Goal: Submit feedback/report problem: Submit feedback/report problem

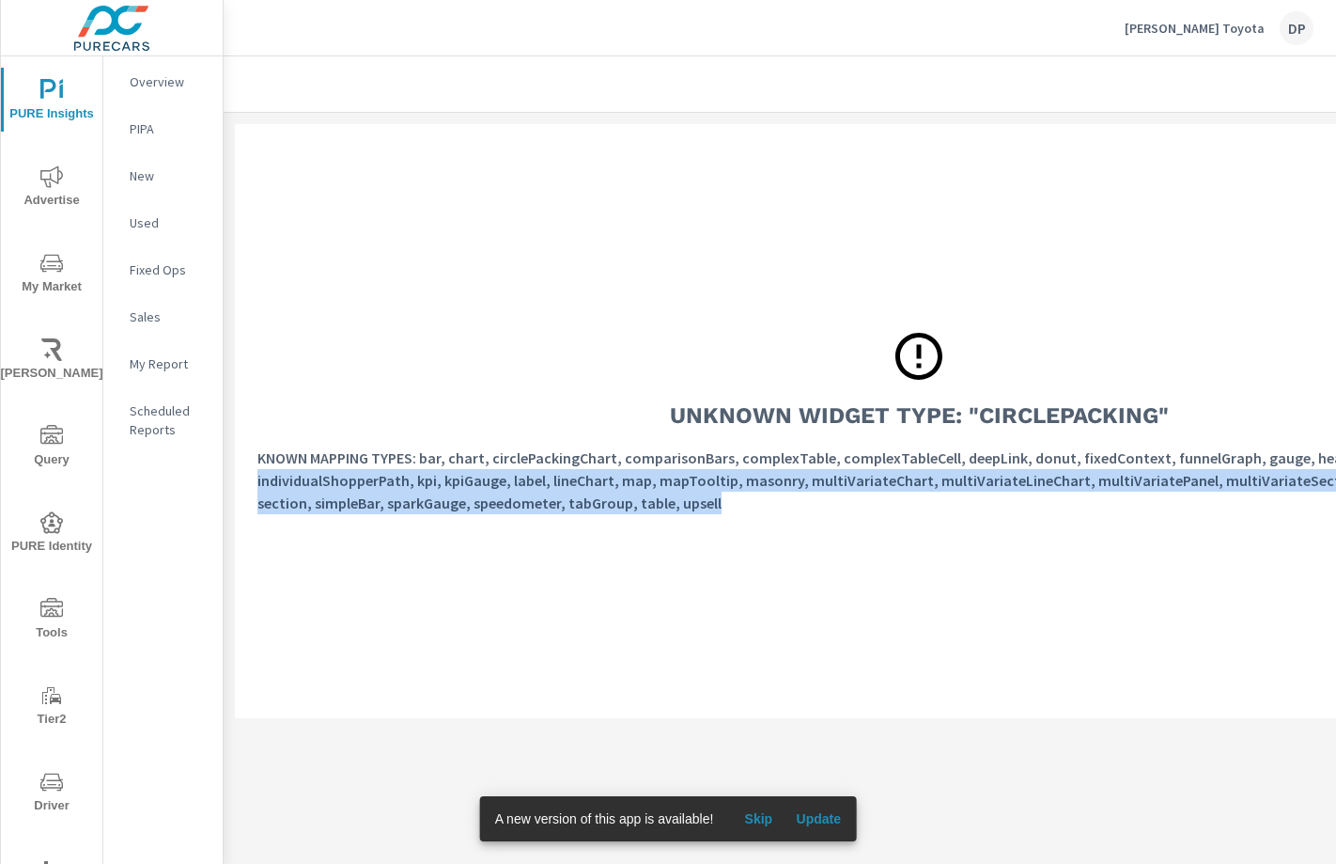
drag, startPoint x: 664, startPoint y: 512, endPoint x: 257, endPoint y: 470, distance: 409.1
click at [257, 470] on div "Unknown Widget Type: "circlePacking" KNOWN MAPPING TYPES: bar, chart, circlePac…" at bounding box center [919, 421] width 1368 height 594
click at [562, 477] on p "KNOWN MAPPING TYPES: bar, chart, circlePackingChart, comparisonBars, complexTab…" at bounding box center [919, 480] width 1323 height 68
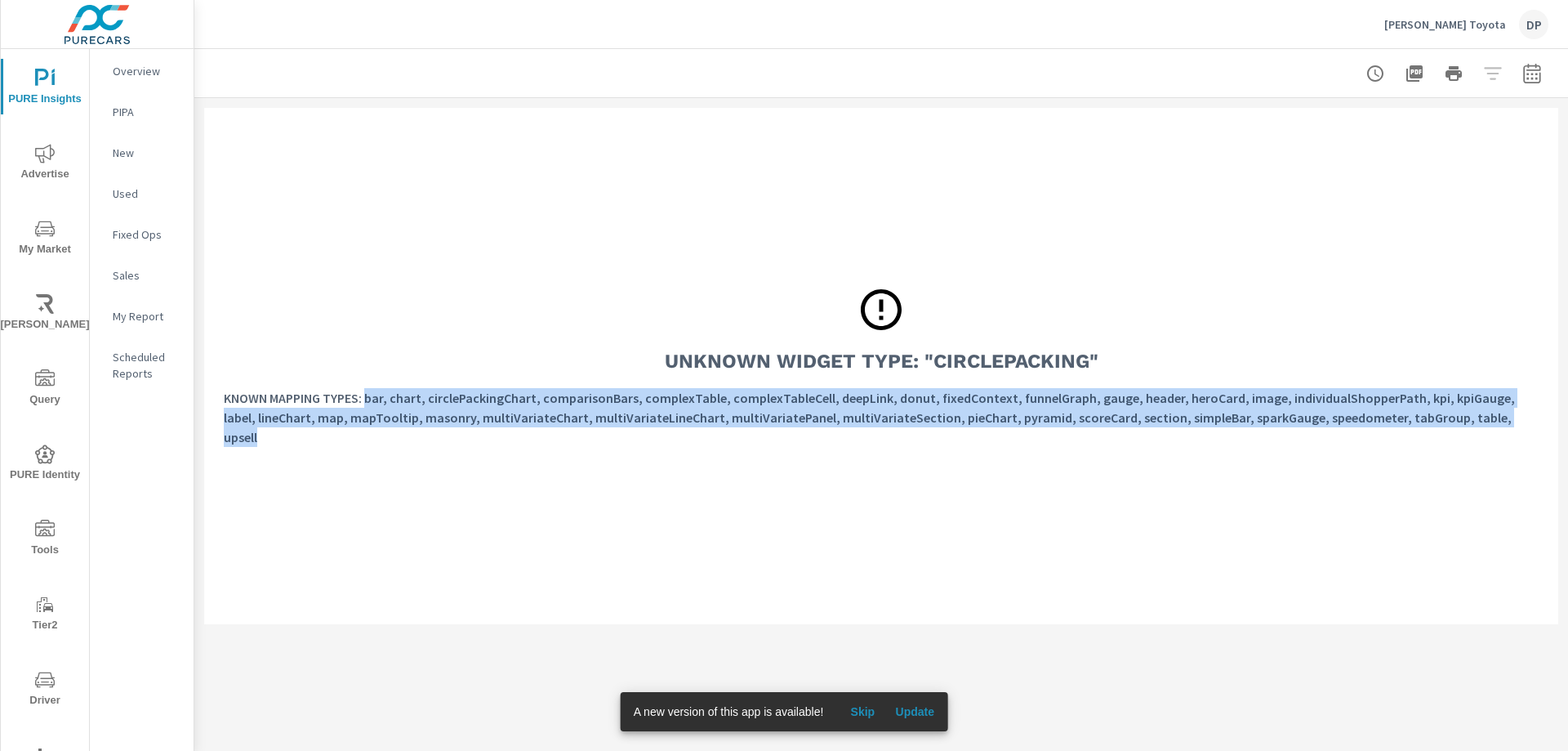
drag, startPoint x: 1219, startPoint y: 432, endPoint x: 369, endPoint y: 412, distance: 850.2
click at [369, 412] on p "KNOWN MAPPING TYPES: bar, chart, circlePackingChart, comparisonBars, complexTab…" at bounding box center [881, 417] width 1314 height 59
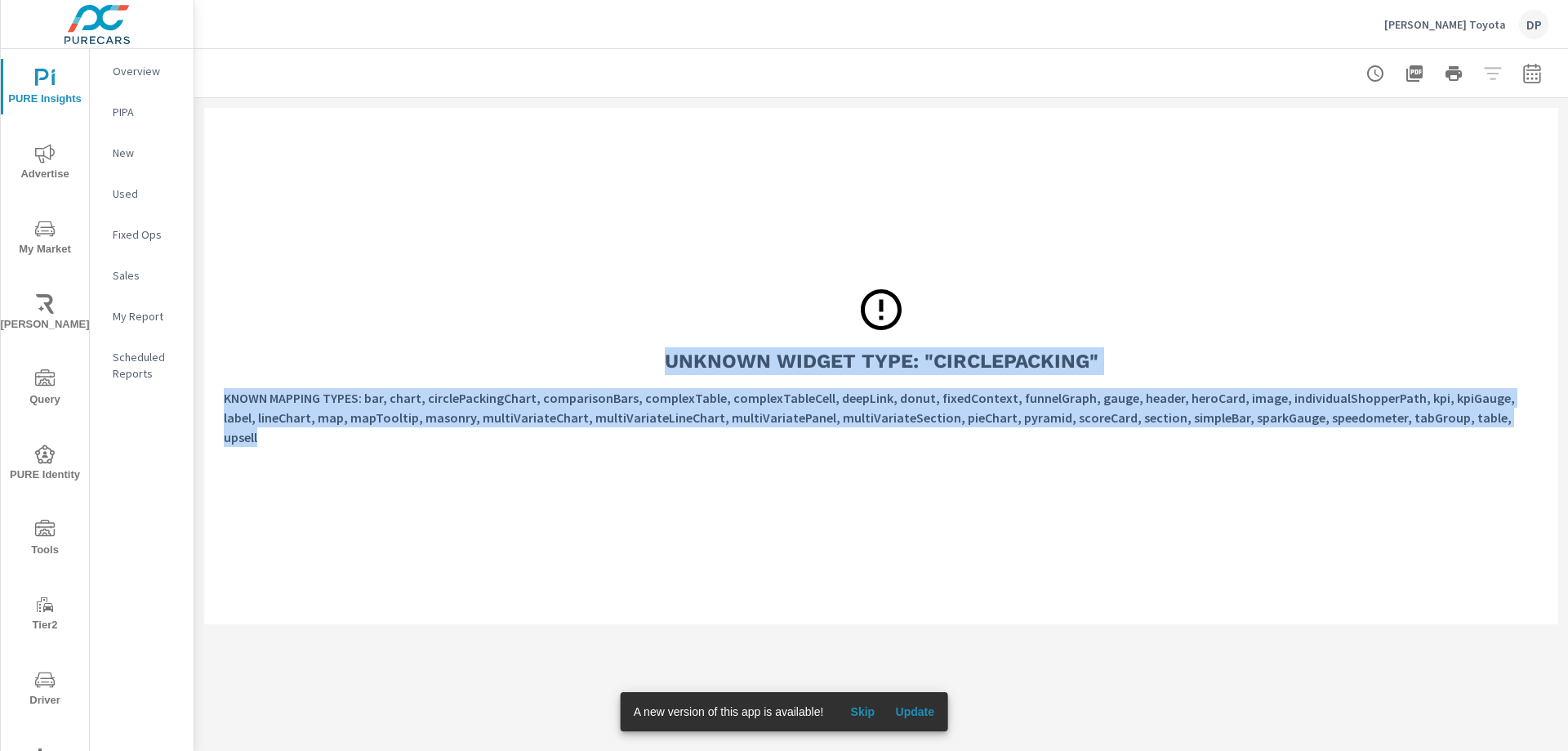
drag, startPoint x: 1412, startPoint y: 425, endPoint x: 618, endPoint y: 344, distance: 798.1
click at [618, 344] on div "Unknown Widget Type: "circlePacking" KNOWN MAPPING TYPES: bar, chart, circlePac…" at bounding box center [881, 366] width 1353 height 516
click at [698, 375] on h3 "Unknown Widget Type: "circlePacking"" at bounding box center [881, 361] width 433 height 28
drag, startPoint x: 644, startPoint y: 361, endPoint x: 1518, endPoint y: 444, distance: 877.9
click at [756, 444] on div "Unknown Widget Type: "circlePacking" KNOWN MAPPING TYPES: bar, chart, circlePac…" at bounding box center [881, 366] width 1353 height 516
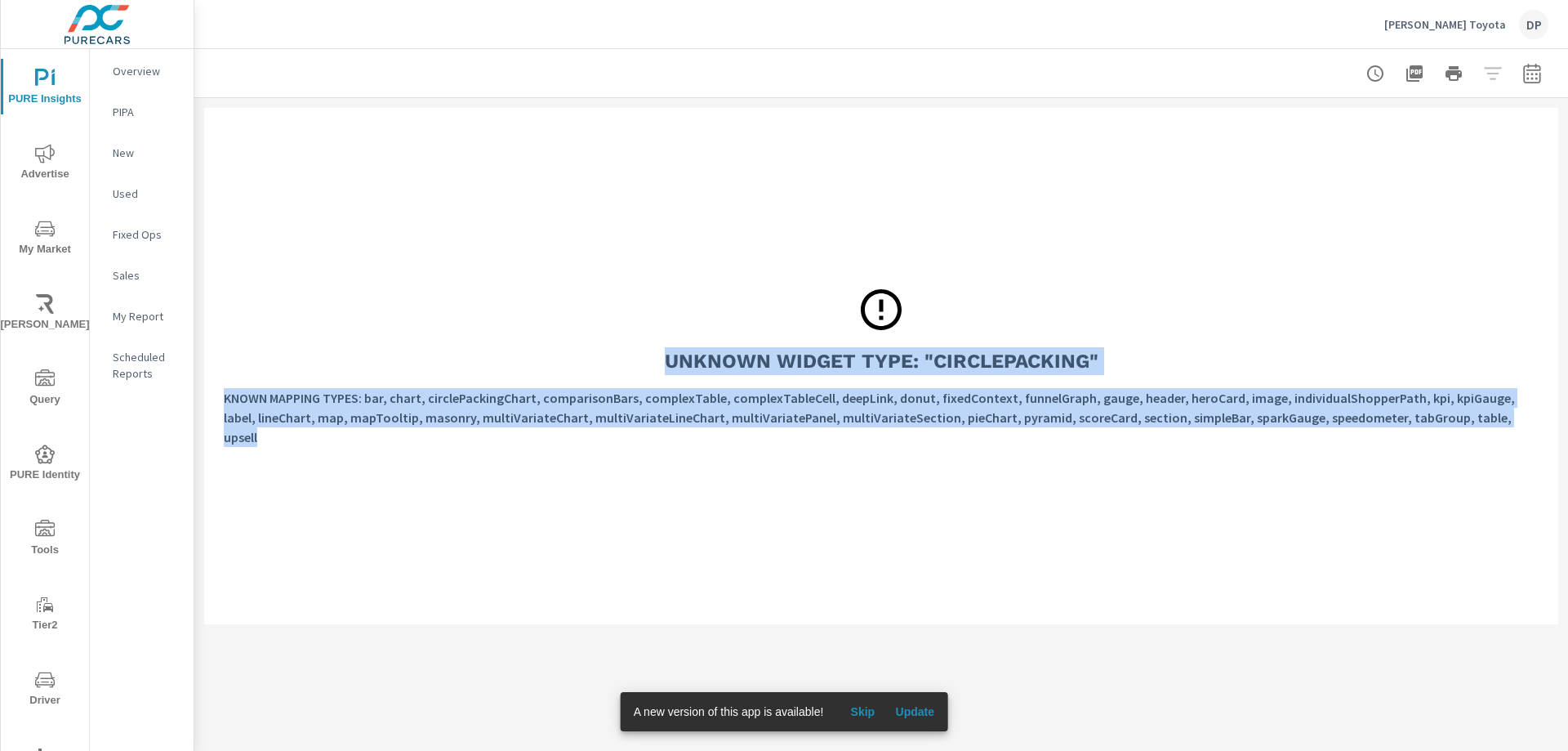
click at [756, 443] on div "KNOWN MAPPING TYPES: bar, chart, circlePackingChart, comparisonBars, complexTab…" at bounding box center [881, 423] width 1314 height 72
drag, startPoint x: 1474, startPoint y: 425, endPoint x: 263, endPoint y: 394, distance: 1211.4
click at [223, 386] on div "Unknown Widget Type: "circlePacking" KNOWN MAPPING TYPES: bar, chart, circlePac…" at bounding box center [881, 366] width 1353 height 516
click at [298, 411] on p "KNOWN MAPPING TYPES: bar, chart, circlePackingChart, comparisonBars, complexTab…" at bounding box center [881, 417] width 1314 height 59
drag, startPoint x: 223, startPoint y: 402, endPoint x: 1476, endPoint y: 443, distance: 1253.7
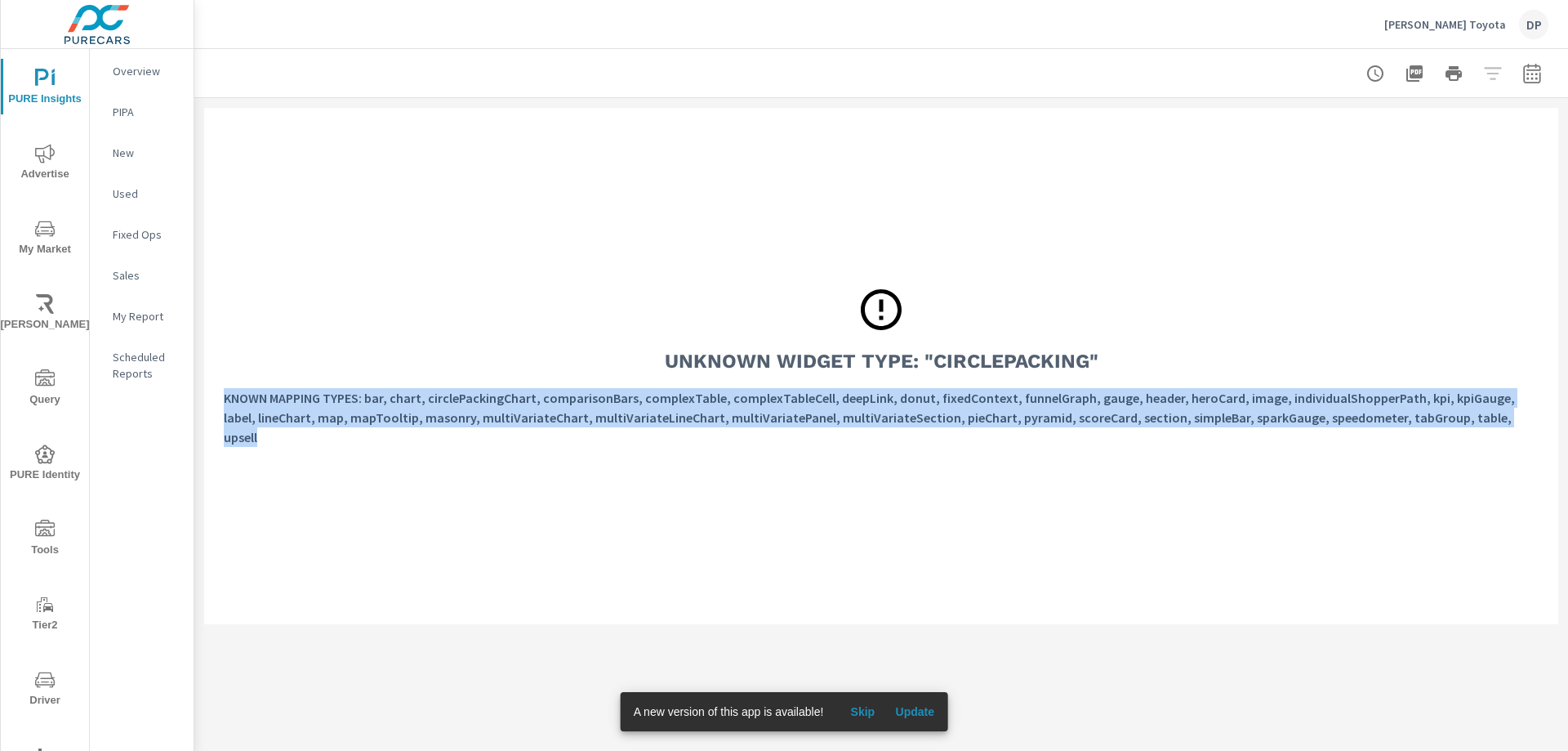
click at [756, 443] on div "Unknown Widget Type: "circlePacking" KNOWN MAPPING TYPES: bar, chart, circlePac…" at bounding box center [881, 366] width 1353 height 516
click at [756, 443] on div "KNOWN MAPPING TYPES: bar, chart, circlePackingChart, comparisonBars, complexTab…" at bounding box center [881, 423] width 1314 height 72
drag, startPoint x: 1496, startPoint y: 429, endPoint x: 222, endPoint y: 361, distance: 1275.8
click at [222, 361] on div "Unknown Widget Type: "circlePacking" KNOWN MAPPING TYPES: bar, chart, circlePac…" at bounding box center [881, 366] width 1353 height 516
click at [261, 377] on div "Unknown Widget Type: "circlePacking" KNOWN MAPPING TYPES: bar, chart, circlePac…" at bounding box center [881, 366] width 1353 height 516
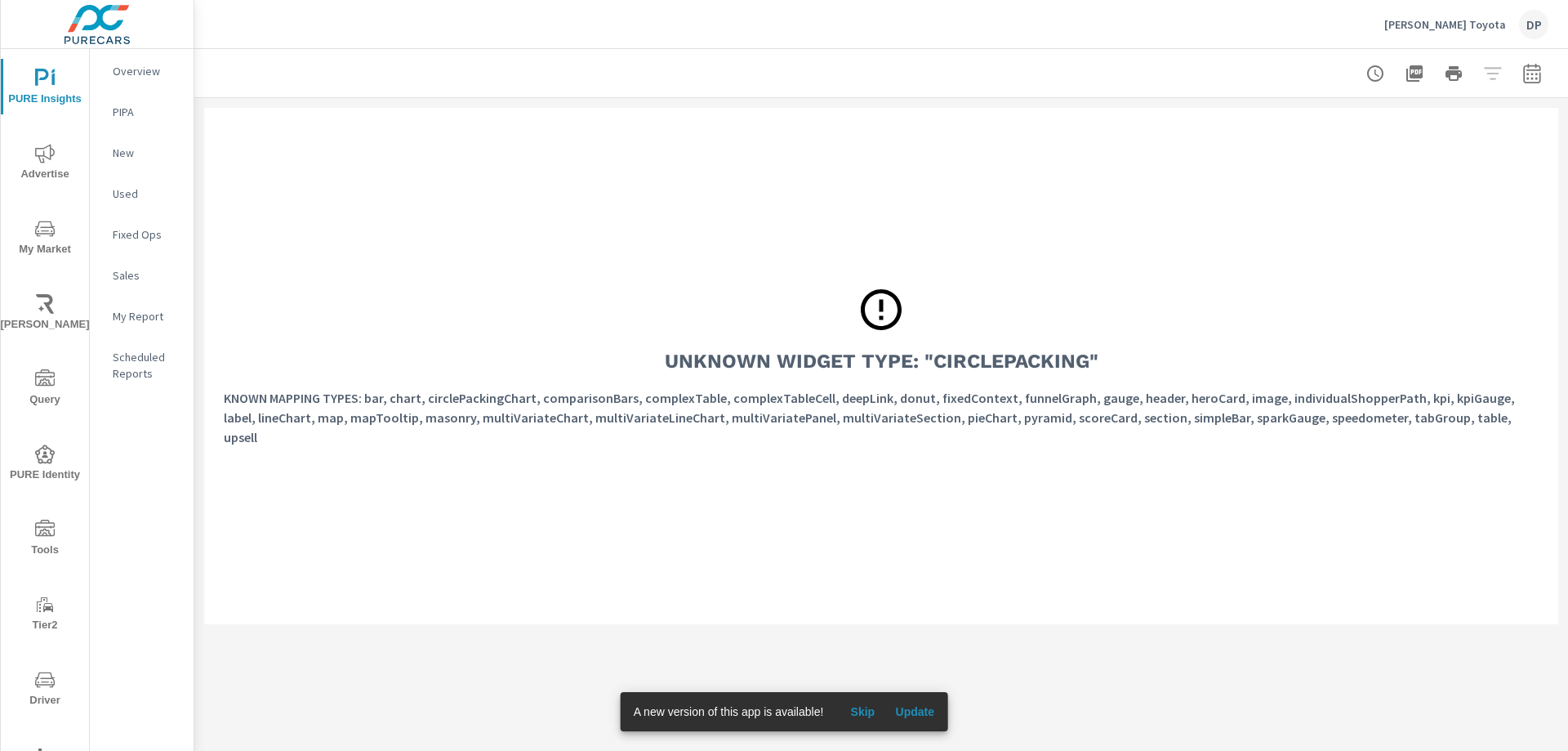
click at [502, 407] on p "KNOWN MAPPING TYPES: bar, chart, circlePackingChart, comparisonBars, complexTab…" at bounding box center [881, 417] width 1314 height 59
click at [756, 419] on p "KNOWN MAPPING TYPES: bar, chart, circlePackingChart, comparisonBars, complexTab…" at bounding box center [881, 417] width 1314 height 59
